Goal: Task Accomplishment & Management: Use online tool/utility

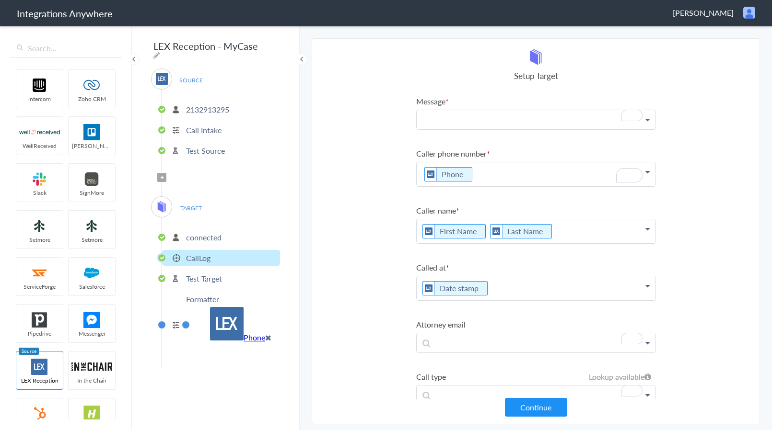
click at [431, 119] on p "To enrich screen reader interactions, please activate Accessibility in Grammarl…" at bounding box center [535, 119] width 239 height 19
paste p "To enrich screen reader interactions, please activate Accessibility in Grammarl…"
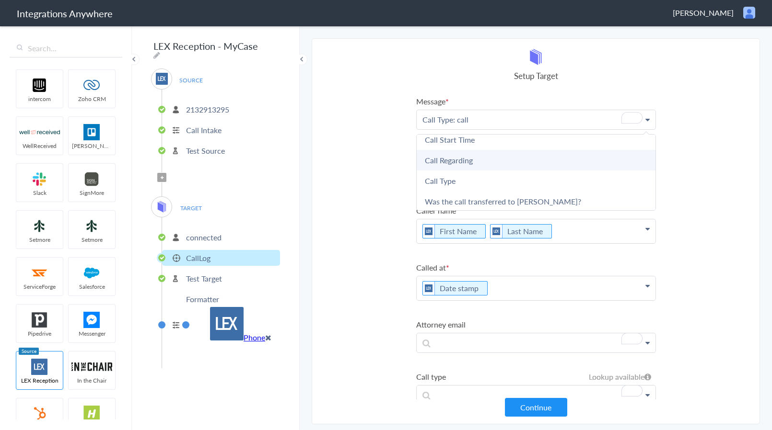
scroll to position [92, 0]
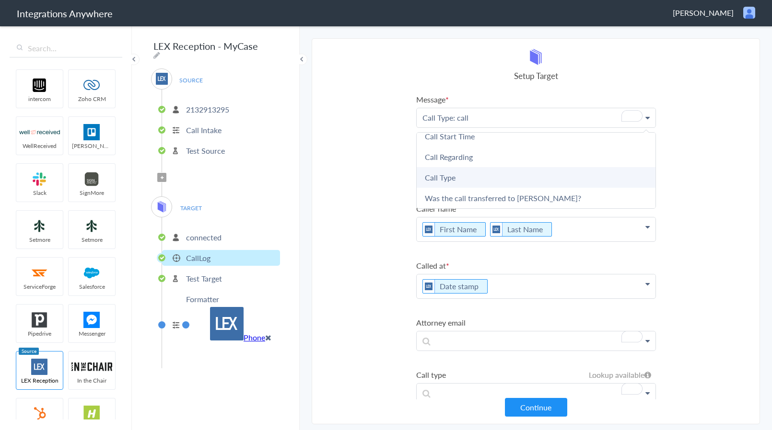
click at [488, 179] on link "Call Type" at bounding box center [535, 177] width 239 height 21
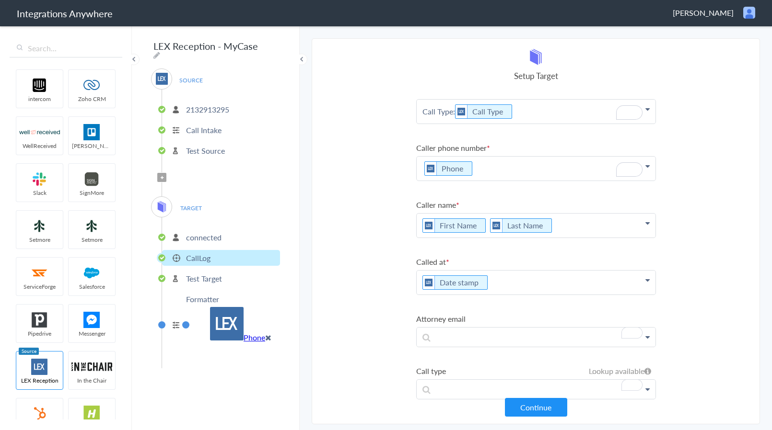
scroll to position [12, 0]
click at [571, 107] on p "Call Type: Call Type" at bounding box center [535, 111] width 239 height 24
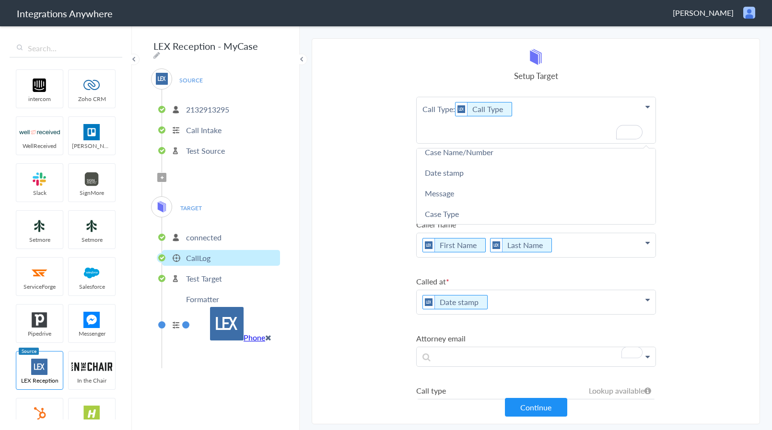
scroll to position [13, 0]
click at [480, 127] on p "Call Type: Call Type" at bounding box center [535, 120] width 239 height 46
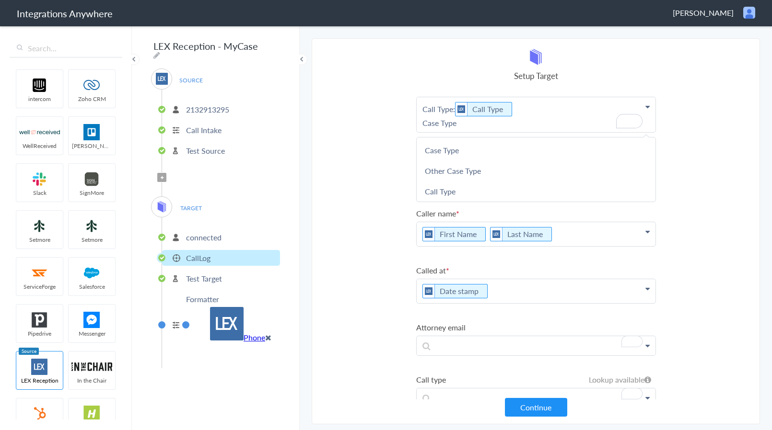
scroll to position [0, 0]
click at [482, 169] on link "Case Type" at bounding box center [535, 171] width 239 height 21
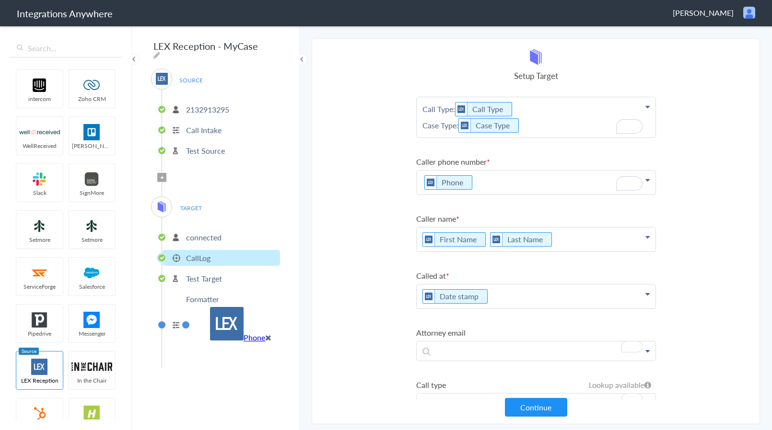
click at [548, 134] on p "Call Type: Call Type Case Type: Case Type" at bounding box center [535, 117] width 239 height 40
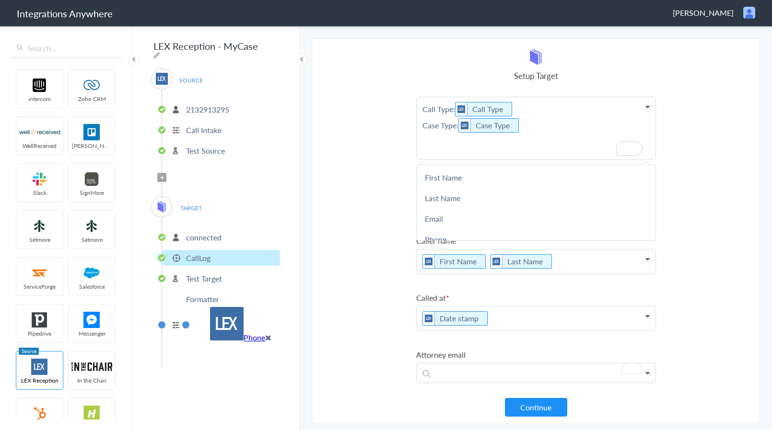
scroll to position [13, 0]
click at [549, 130] on p "Call Type: Call Type Case Type: Case Type" at bounding box center [535, 128] width 239 height 62
click at [498, 189] on link "Other Case Type" at bounding box center [535, 198] width 239 height 21
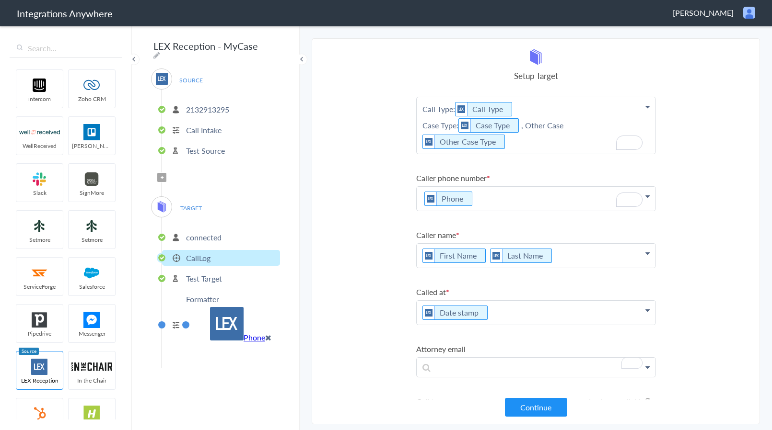
drag, startPoint x: 525, startPoint y: 128, endPoint x: 581, endPoint y: 128, distance: 56.1
click at [579, 129] on p "Call Type: Call Type Case Type: Case Type , Other Case Other Case Type" at bounding box center [535, 125] width 239 height 57
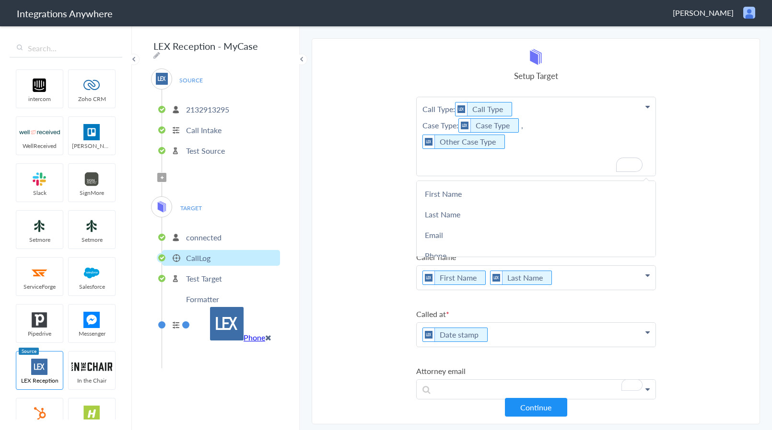
click at [445, 163] on p "Call Type: Call Type Case Type: Case Type , Other Case Type" at bounding box center [535, 136] width 239 height 79
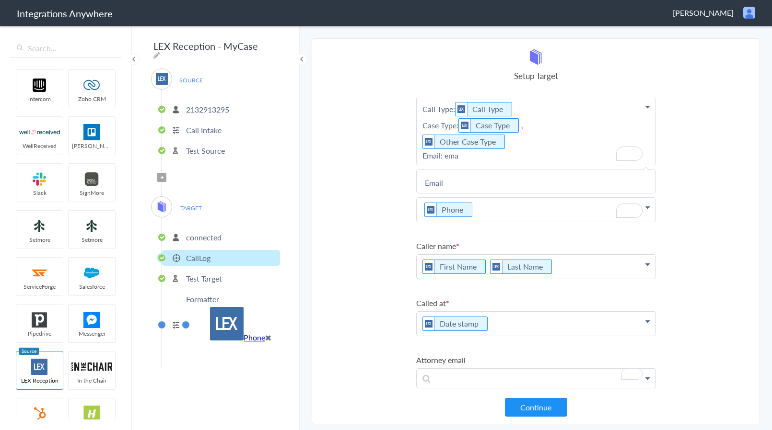
click at [466, 173] on link "Email" at bounding box center [535, 183] width 239 height 21
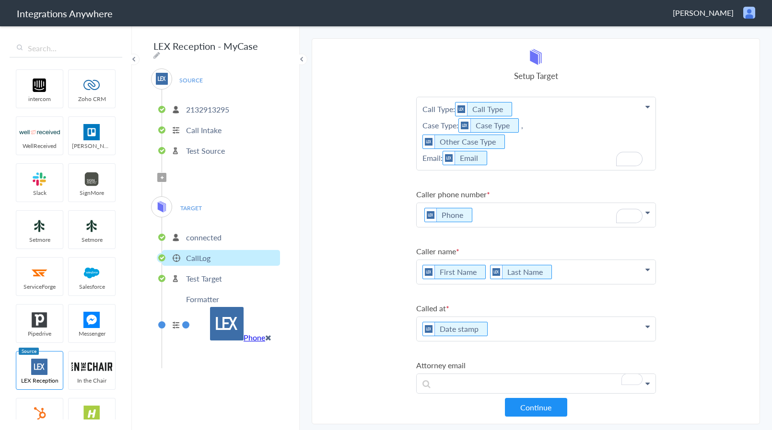
click at [561, 165] on p "Call Type: Call Type Case Type: Case Type , Other Case Type Email: Email" at bounding box center [535, 133] width 239 height 73
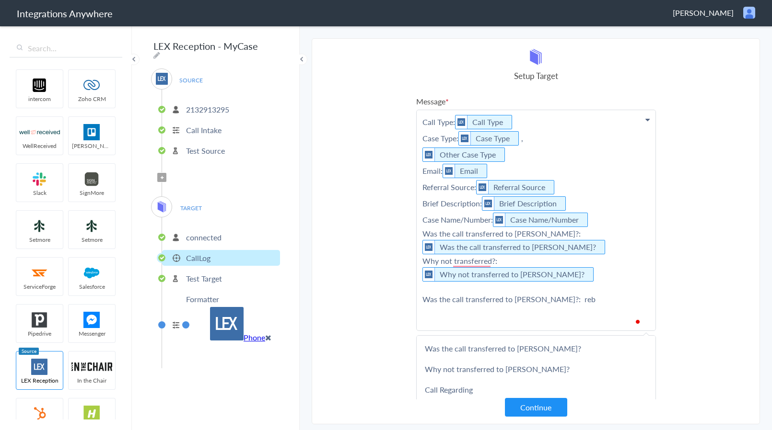
scroll to position [49, 0]
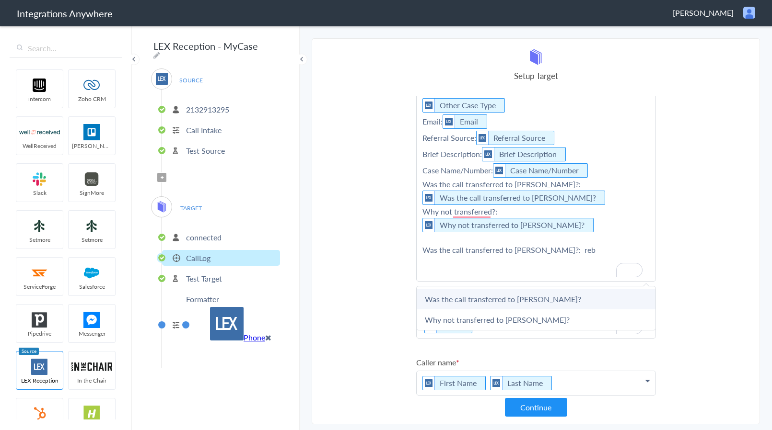
click at [567, 301] on link "Was the call transferred to [PERSON_NAME]?" at bounding box center [535, 299] width 239 height 21
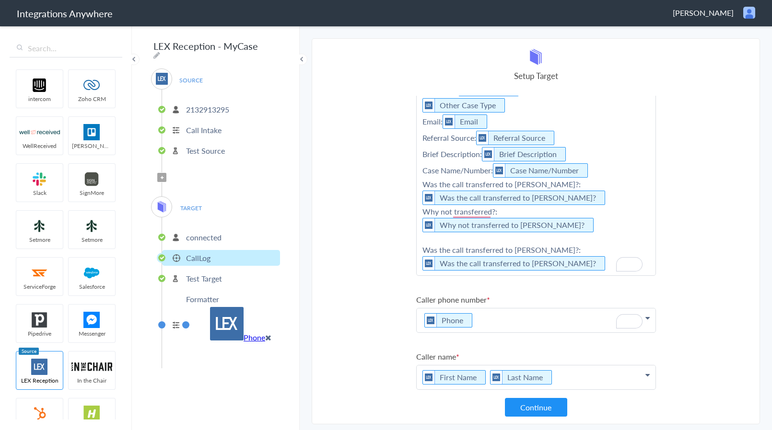
click at [598, 267] on p "Call Type: Call Type Case Type: Case Type , Other Case Type Email: Email Referr…" at bounding box center [535, 168] width 239 height 215
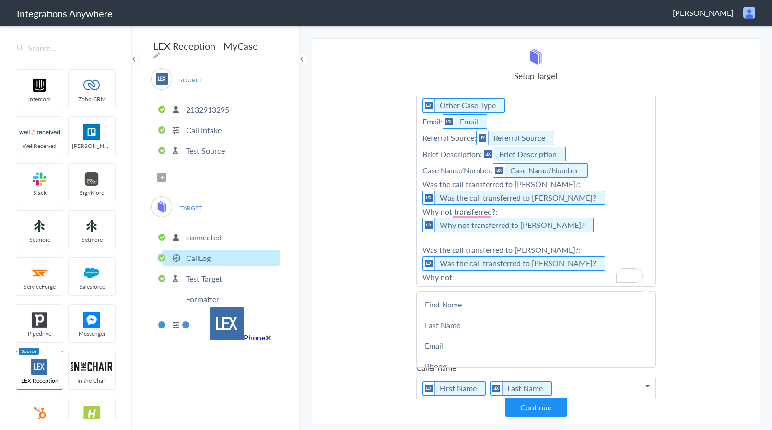
click at [604, 225] on p "Call Type: Call Type Case Type: Case Type , Other Case Type Email: Email Referr…" at bounding box center [535, 174] width 239 height 226
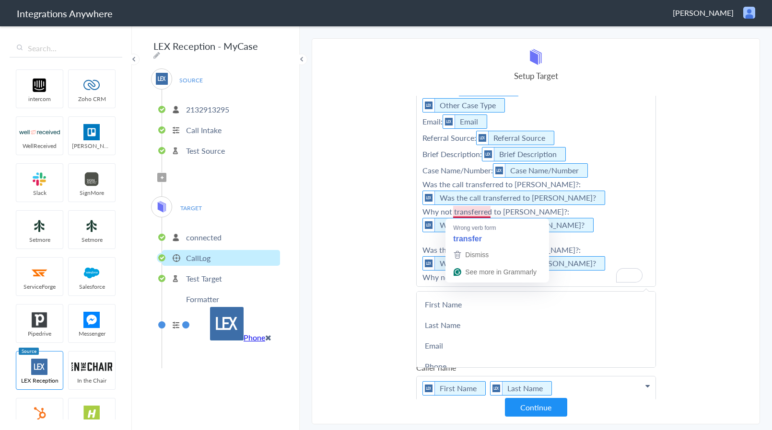
click at [627, 208] on p "Call Type: Call Type Case Type: Case Type , Other Case Type Email: Email Referr…" at bounding box center [535, 174] width 239 height 226
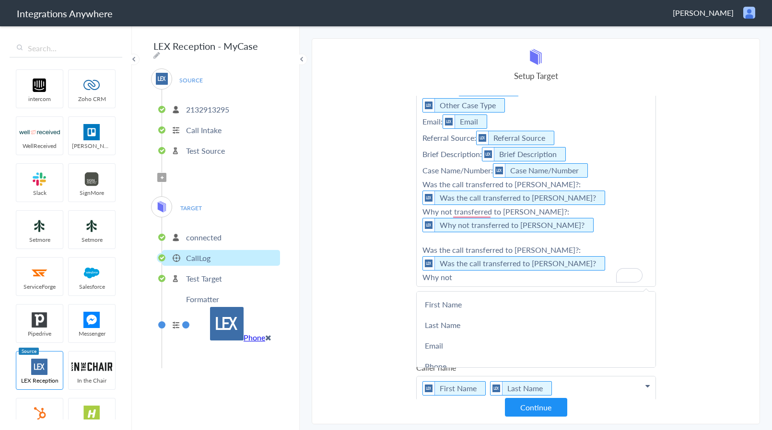
click at [600, 247] on p "Call Type: Call Type Case Type: Case Type , Other Case Type Email: Email Referr…" at bounding box center [535, 174] width 239 height 226
click at [471, 245] on p "Call Type: Call Type Case Type: Case Type , Other Case Type Email: Email Referr…" at bounding box center [535, 174] width 239 height 226
click at [469, 240] on p "Call Type: Call Type Case Type: Case Type , Other Case Type Email: Email Referr…" at bounding box center [535, 174] width 239 height 226
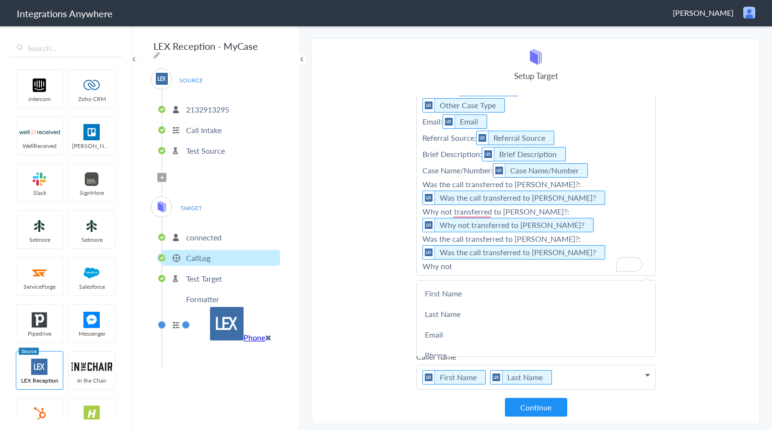
click at [487, 266] on p "Call Type: Call Type Case Type: Case Type , Other Case Type Email: Email Referr…" at bounding box center [535, 168] width 239 height 215
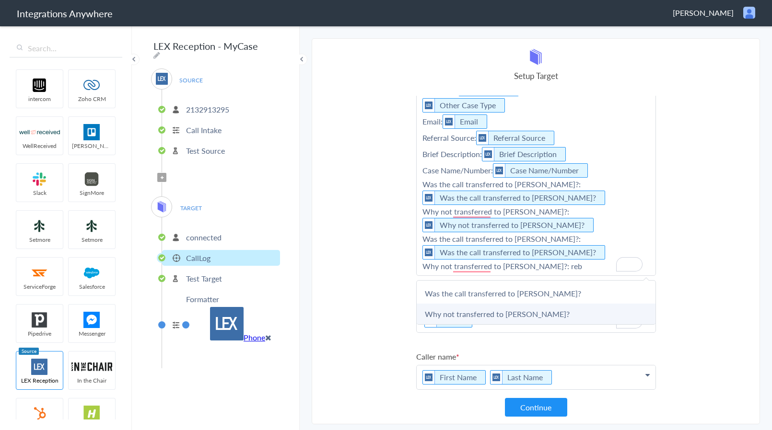
click at [506, 312] on link "Why not transferred to [PERSON_NAME]?" at bounding box center [535, 314] width 239 height 21
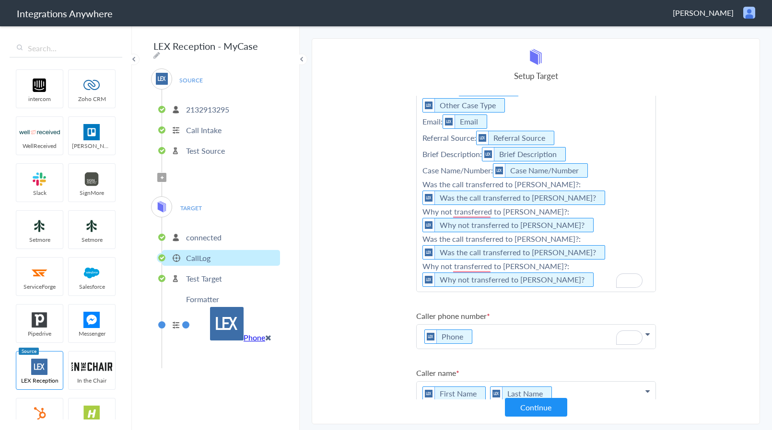
click at [604, 289] on p "Call Type: Call Type Case Type: Case Type , Other Case Type Email: Email Referr…" at bounding box center [535, 176] width 239 height 231
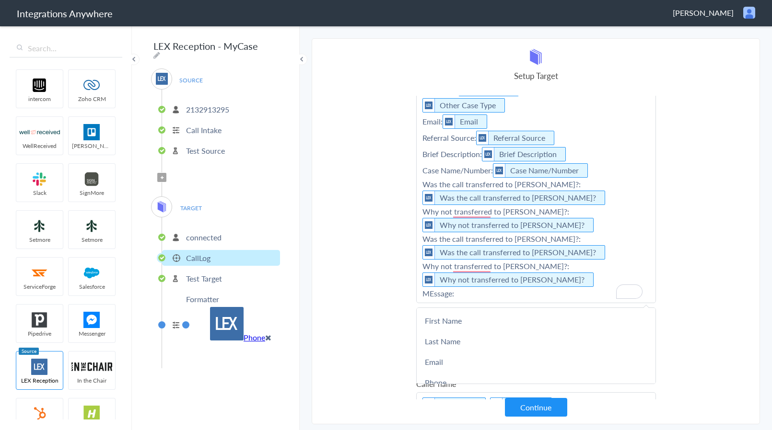
click at [435, 298] on p "Call Type: Call Type Case Type: Case Type , Other Case Type Email: Email Referr…" at bounding box center [535, 182] width 239 height 242
click at [558, 264] on p "Call Type: Call Type Case Type: Case Type , Other Case Type Email: Email Referr…" at bounding box center [535, 182] width 239 height 242
click at [560, 239] on p "Call Type: Call Type Case Type: Case Type , Other Case Type Email: Email Referr…" at bounding box center [535, 182] width 239 height 242
click at [563, 210] on p "Call Type: Call Type Case Type: Case Type , Other Case Type Email: Email Referr…" at bounding box center [535, 182] width 239 height 242
click at [564, 184] on p "Call Type: Call Type Case Type: Case Type , Other Case Type Email: Email Referr…" at bounding box center [535, 182] width 239 height 242
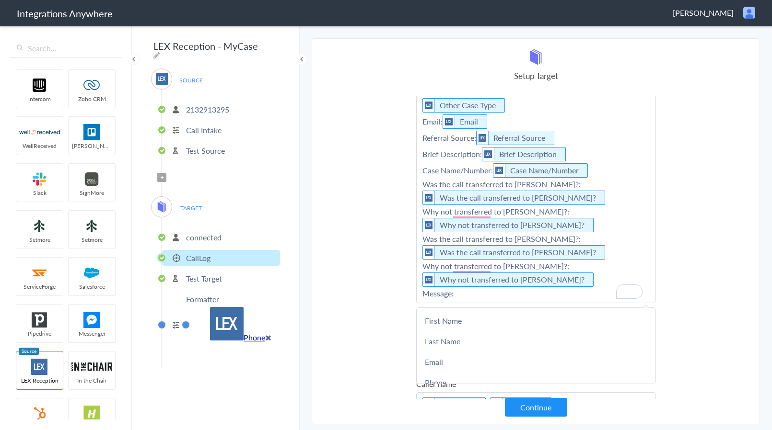
click at [494, 169] on p "Call Type: Call Type Case Type: Case Type , Other Case Type Email: Email Referr…" at bounding box center [535, 182] width 239 height 242
click at [481, 156] on p "Call Type: Call Type Case Type: Case Type , Other Case Type Email: Email Referr…" at bounding box center [535, 182] width 239 height 242
click at [475, 139] on p "Call Type: Call Type Case Type: Case Type , Other Case Type Email: Email Referr…" at bounding box center [535, 182] width 239 height 242
click at [445, 123] on img "To enrich screen reader interactions, please activate Accessibility in Grammarl…" at bounding box center [449, 121] width 12 height 13
click at [544, 308] on ul "First Name Last Name Email Phone Case Name/Number Date stamp Message Case Type …" at bounding box center [536, 346] width 240 height 77
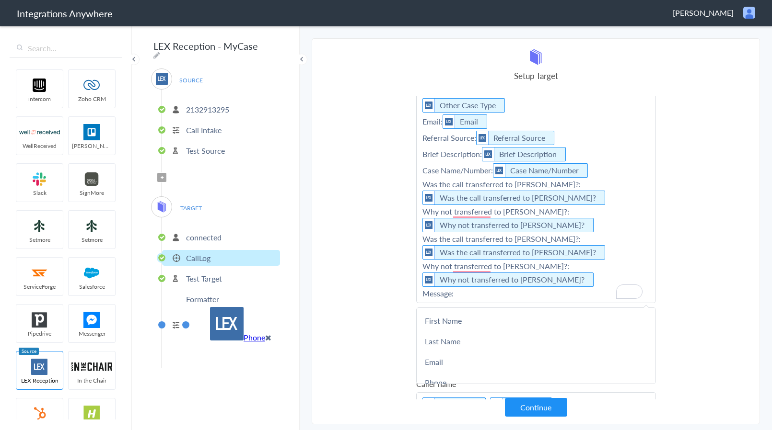
click at [508, 289] on p "Call Type: Call Type Case Type: Case Type , Other Case Type Email: Email Referr…" at bounding box center [535, 182] width 239 height 242
click at [512, 320] on link "Message" at bounding box center [535, 321] width 239 height 21
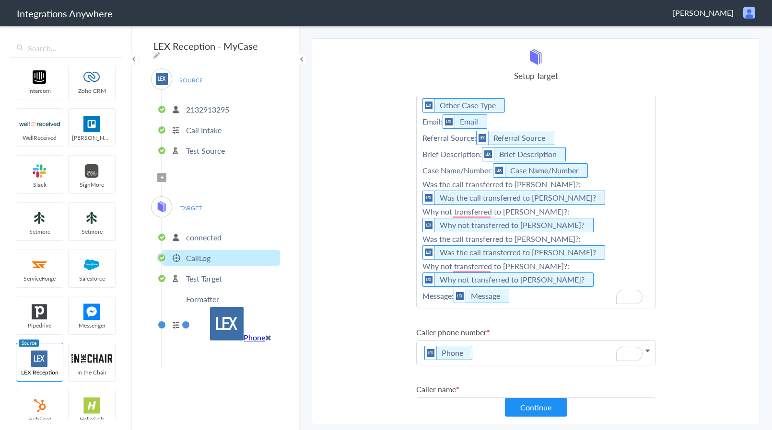
scroll to position [10, 0]
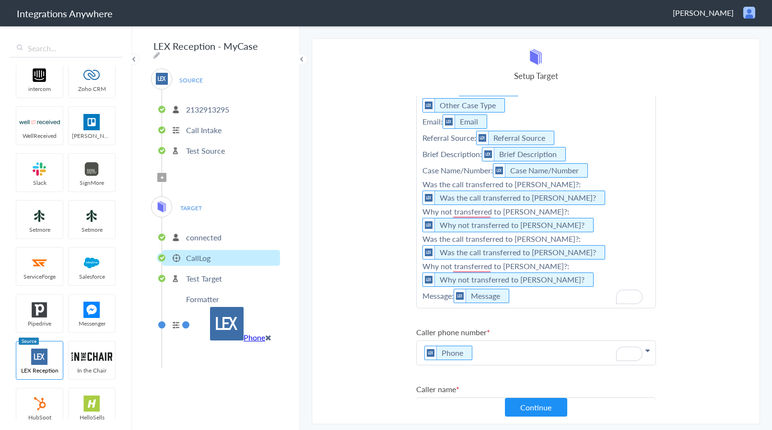
drag, startPoint x: 538, startPoint y: 305, endPoint x: 535, endPoint y: 317, distance: 12.2
click at [538, 305] on p "Call Type: Call Type Case Type: Case Type , Other Case Type Email: Email Referr…" at bounding box center [535, 184] width 239 height 247
click at [671, 318] on section "Select Account 2132913295 Rename Delete (2 days ago) + connect Continue Setup S…" at bounding box center [536, 231] width 448 height 386
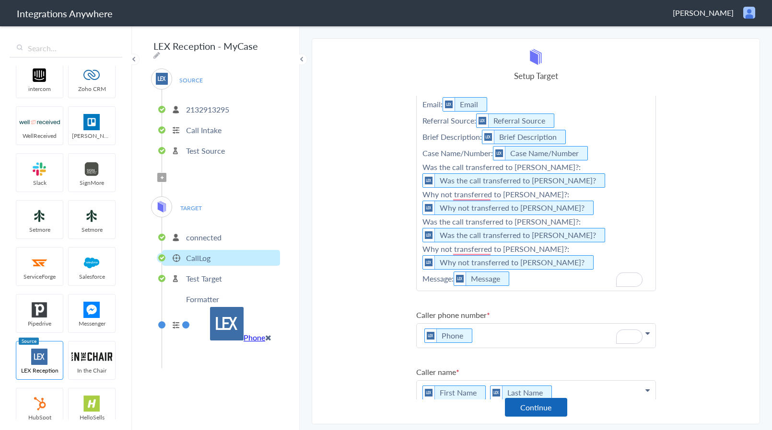
scroll to position [73, 0]
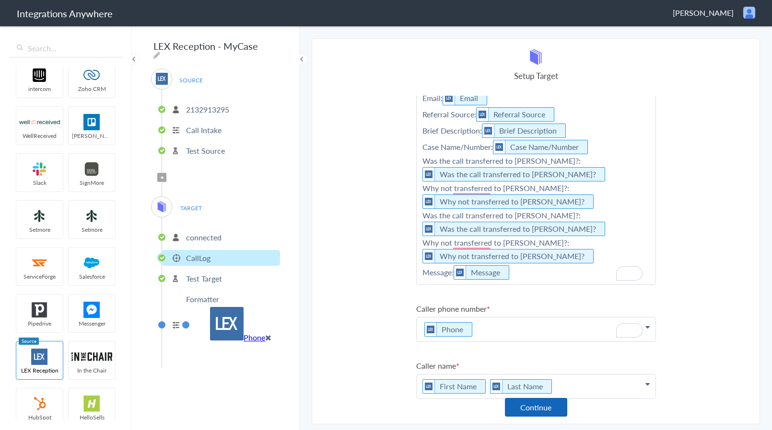
click at [550, 408] on button "Continue" at bounding box center [536, 407] width 62 height 19
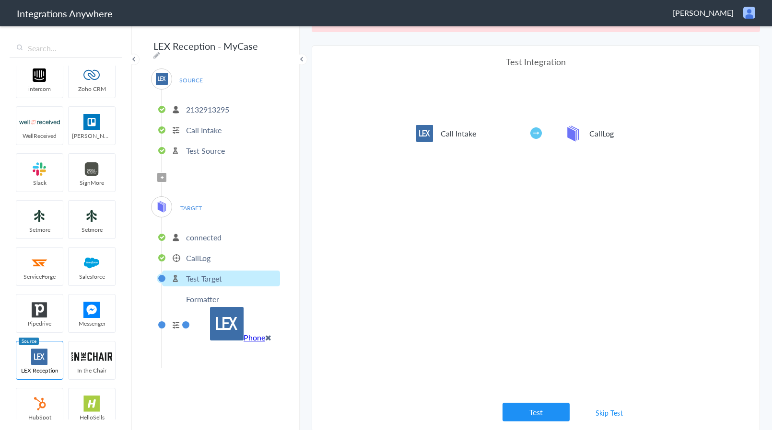
scroll to position [35, 0]
click at [537, 404] on button "Test" at bounding box center [535, 411] width 67 height 19
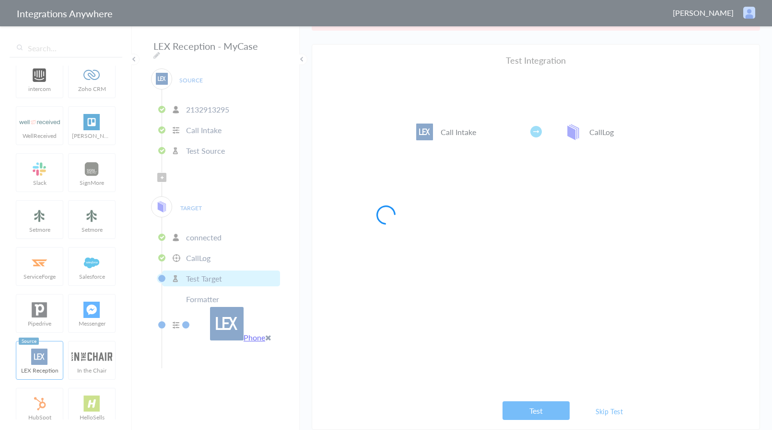
scroll to position [0, 0]
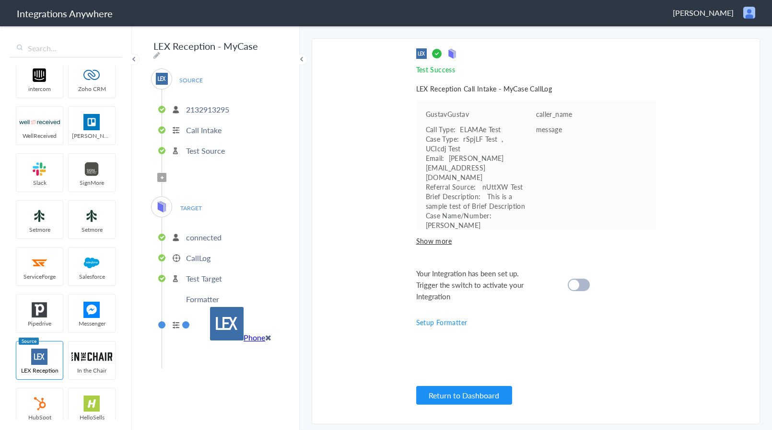
click at [577, 288] on cite at bounding box center [573, 285] width 11 height 11
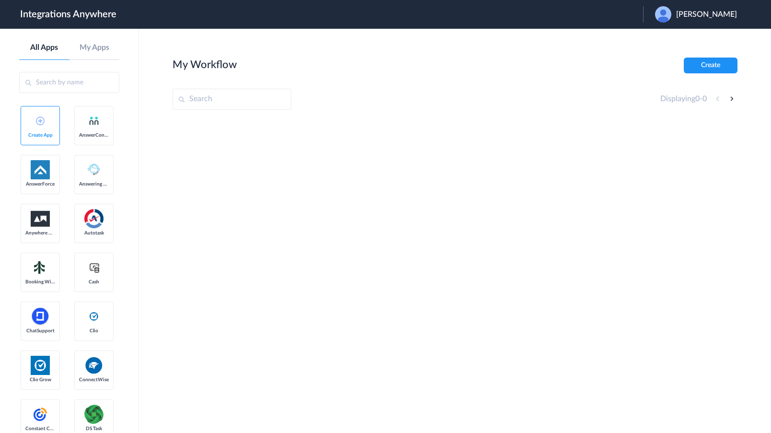
click at [695, 16] on span "Armando J Roman" at bounding box center [706, 14] width 61 height 9
click at [684, 41] on li "Logout" at bounding box center [695, 39] width 104 height 18
click at [621, 13] on span "Launch Account" at bounding box center [604, 15] width 55 height 8
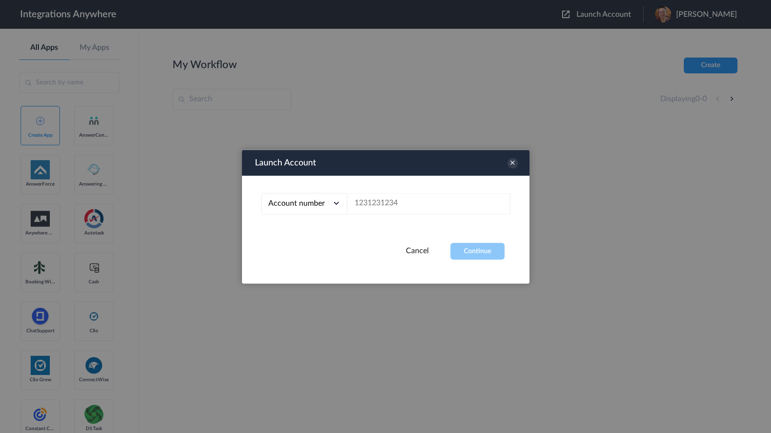
click at [454, 191] on div "Account number Account number Email address" at bounding box center [386, 208] width 288 height 67
click at [451, 197] on input "text" at bounding box center [428, 204] width 163 height 22
paste input "2132913295"
type input "2132913295"
click at [496, 249] on button "Continue" at bounding box center [477, 250] width 54 height 17
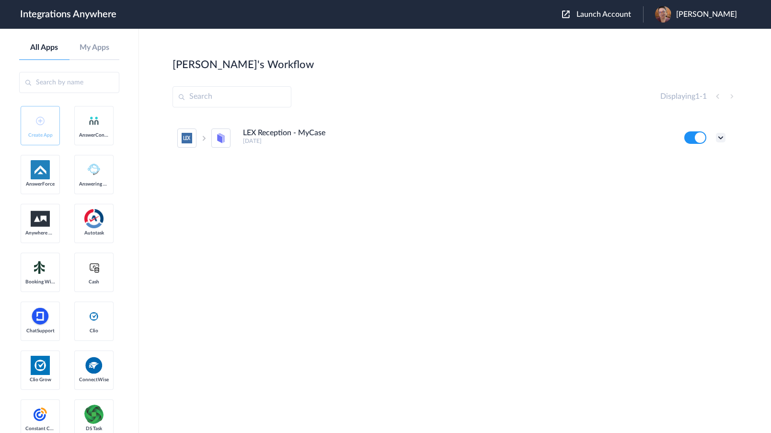
click at [721, 133] on icon at bounding box center [721, 138] width 10 height 10
click at [711, 176] on link "Task history" at bounding box center [693, 177] width 46 height 7
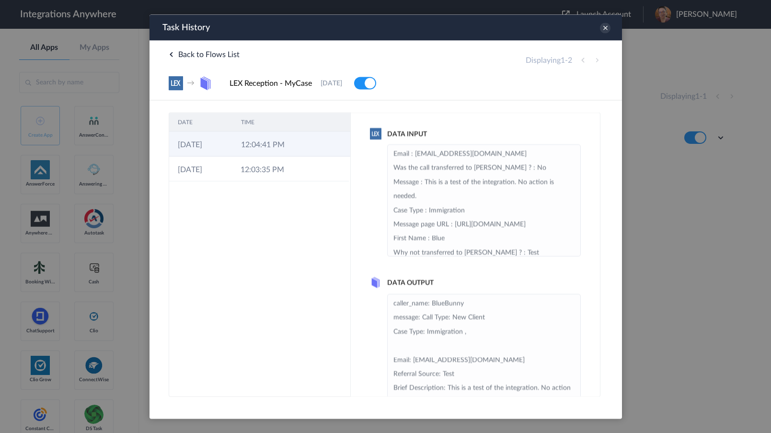
click at [288, 144] on td "12:04:41 PM" at bounding box center [263, 143] width 63 height 25
